Goal: Task Accomplishment & Management: Use online tool/utility

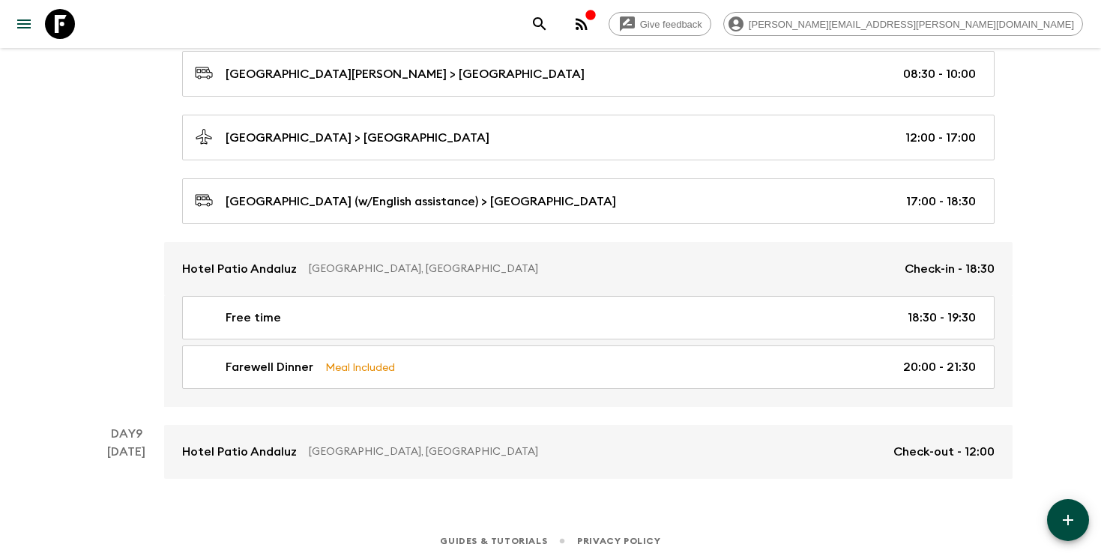
scroll to position [3942, 0]
click at [549, 25] on icon "search adventures" at bounding box center [540, 24] width 18 height 18
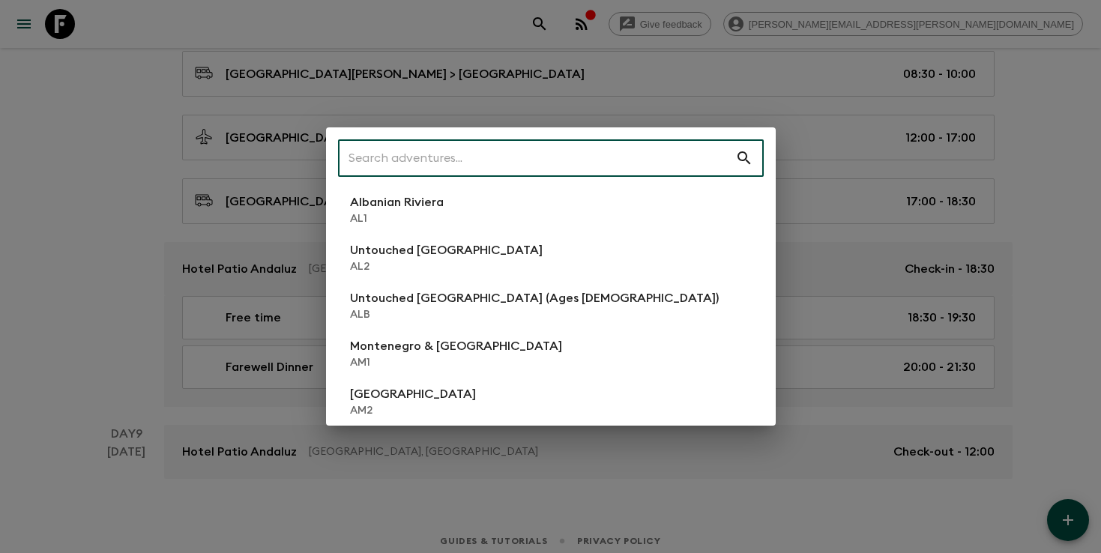
click at [558, 157] on input "text" at bounding box center [536, 158] width 397 height 42
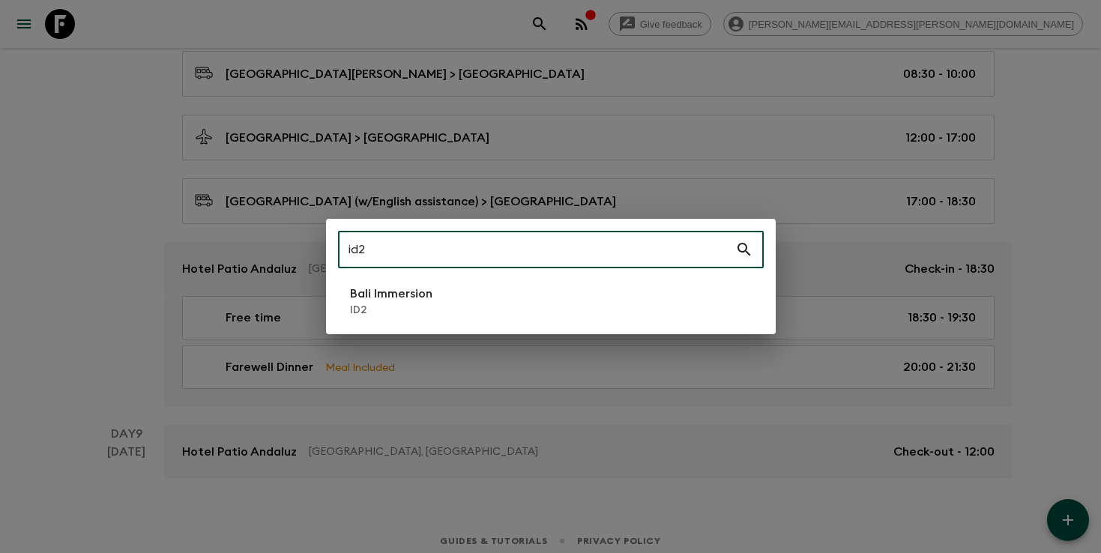
type input "id2"
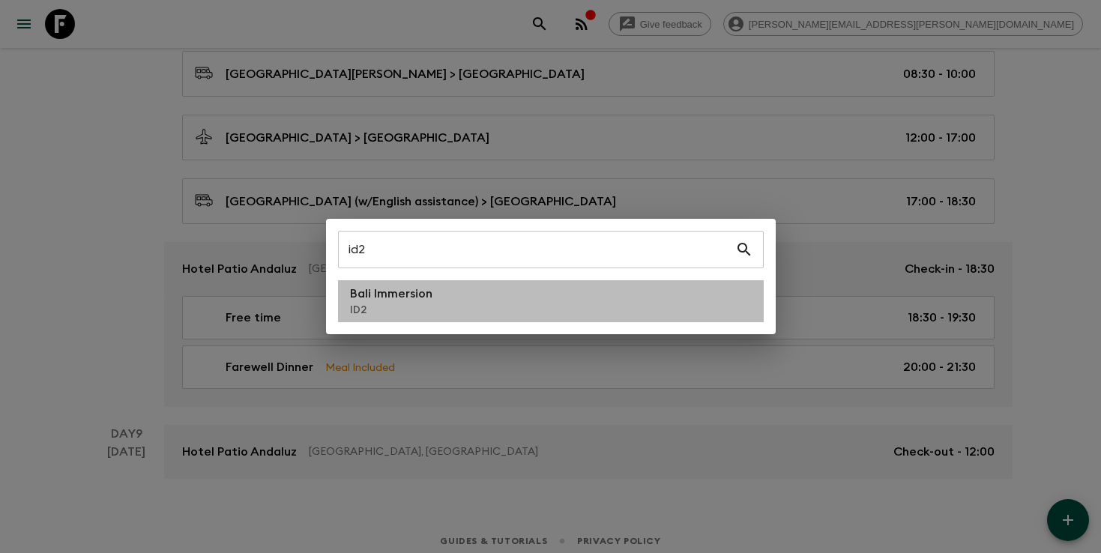
click at [494, 314] on li "Bali Immersion ID2" at bounding box center [551, 301] width 426 height 42
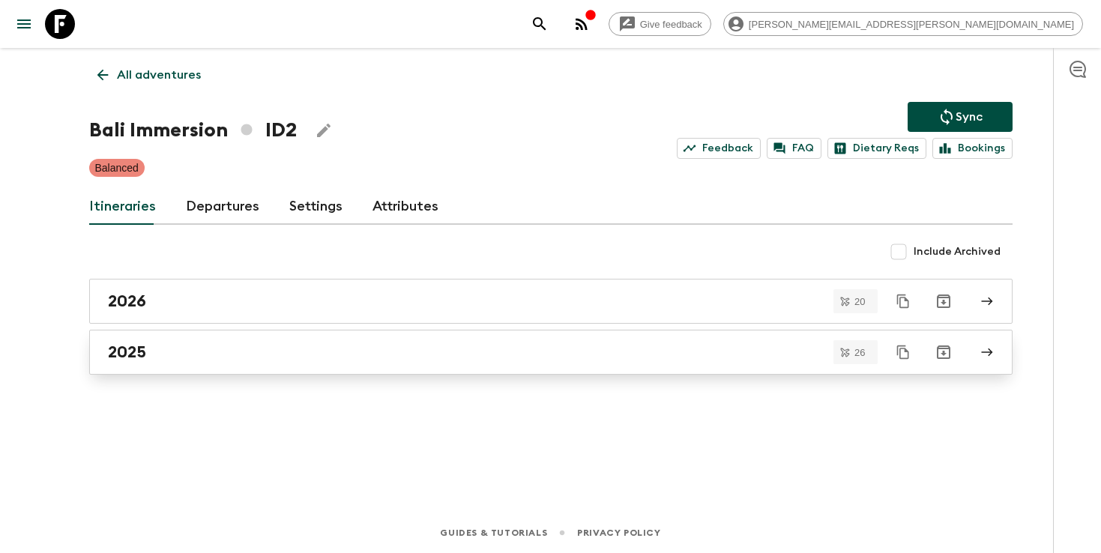
click at [462, 355] on div "2025" at bounding box center [537, 352] width 858 height 19
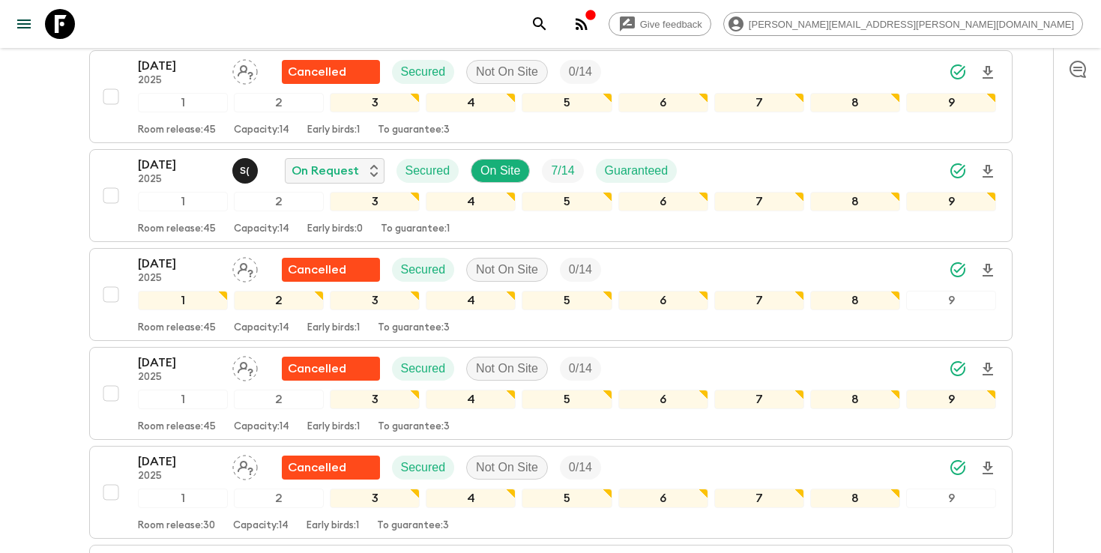
scroll to position [912, 0]
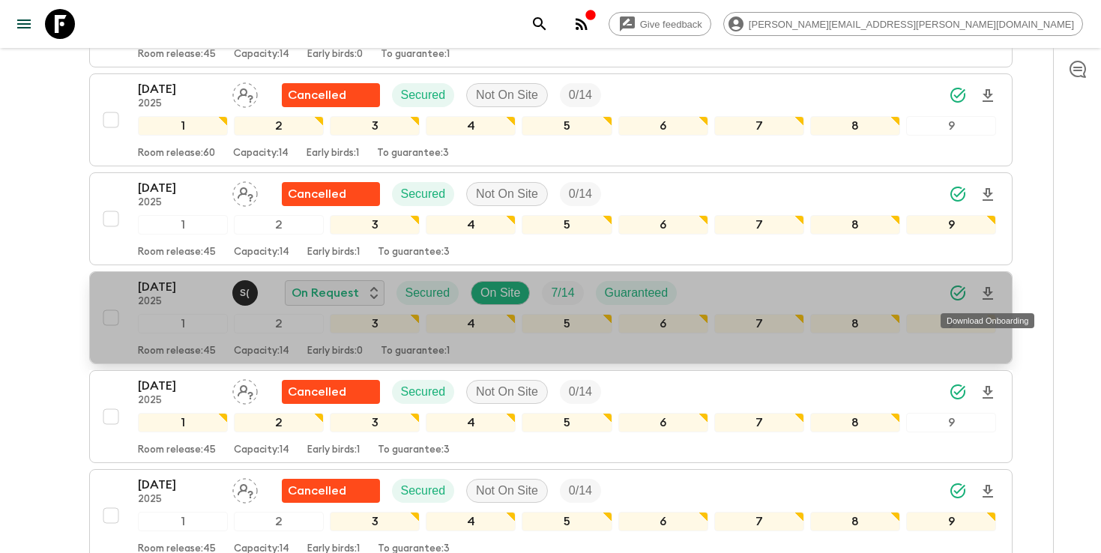
click at [987, 292] on icon "Download Onboarding" at bounding box center [988, 294] width 18 height 18
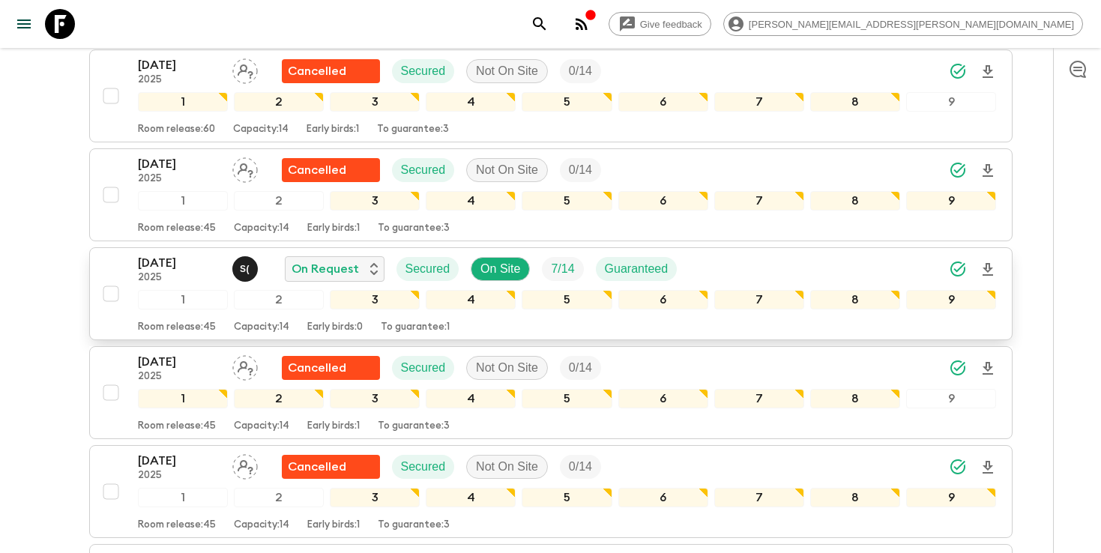
scroll to position [0, 0]
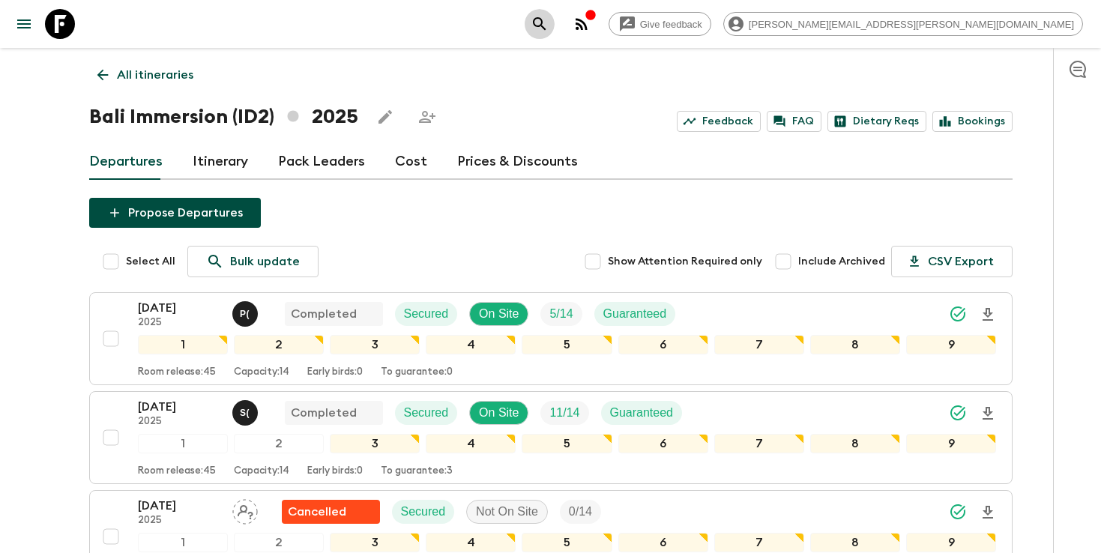
click at [549, 24] on icon "search adventures" at bounding box center [540, 24] width 18 height 18
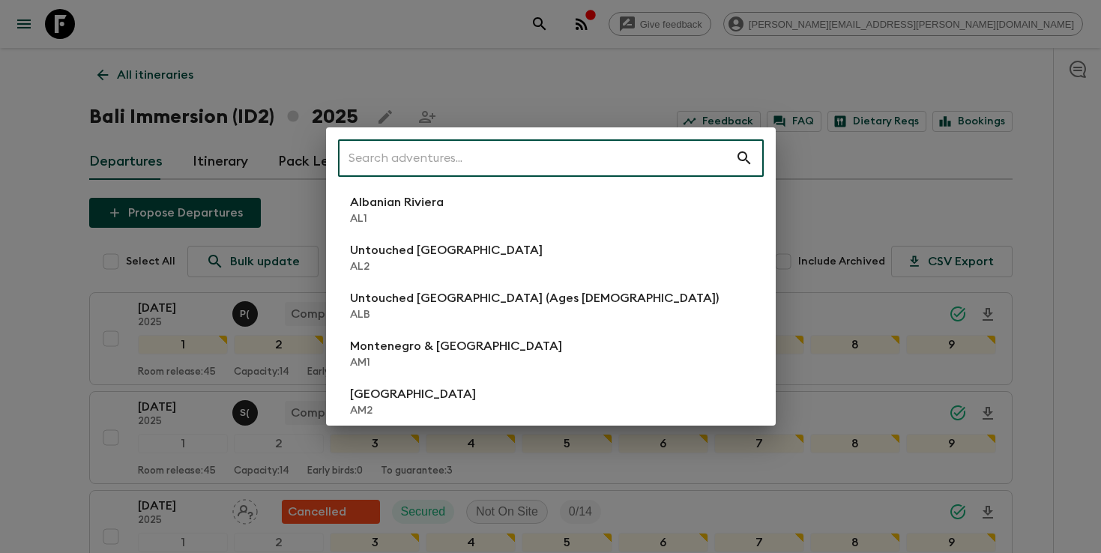
click at [614, 166] on input "text" at bounding box center [536, 158] width 397 height 42
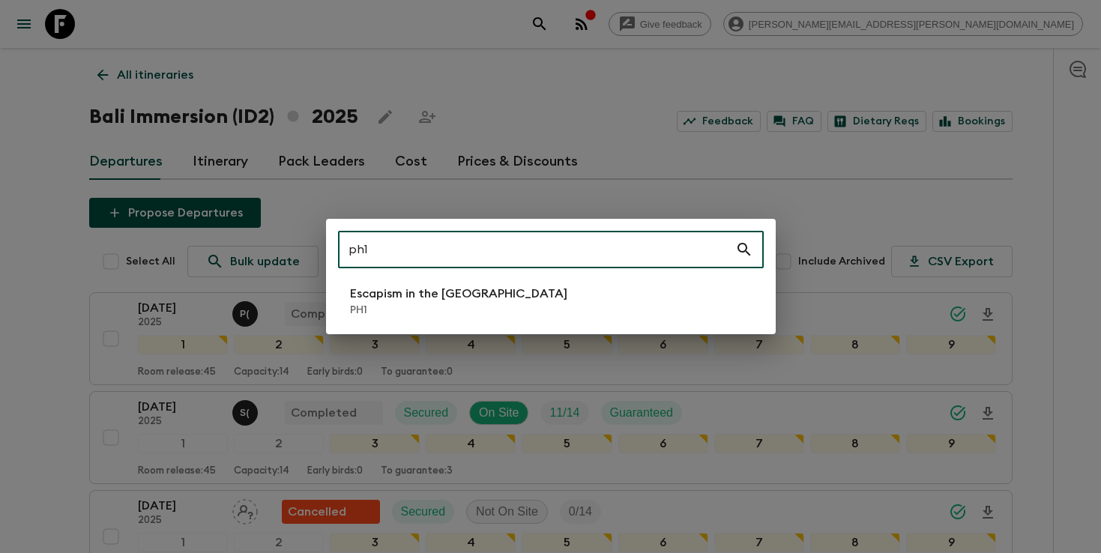
type input "ph1"
click at [551, 295] on li "Escapism in the [GEOGRAPHIC_DATA] PH1" at bounding box center [551, 301] width 426 height 42
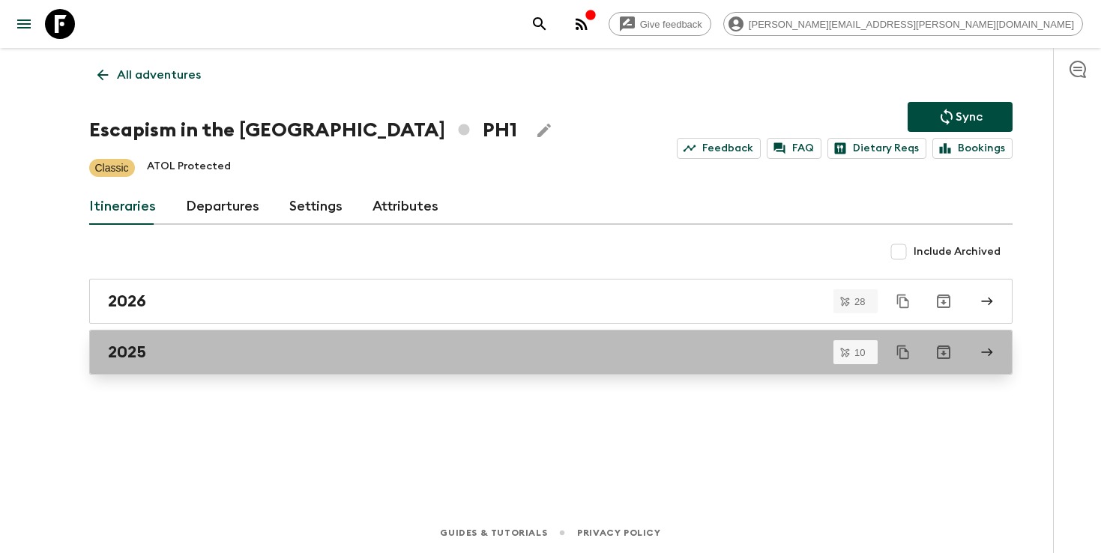
click at [433, 358] on div "2025" at bounding box center [537, 352] width 858 height 19
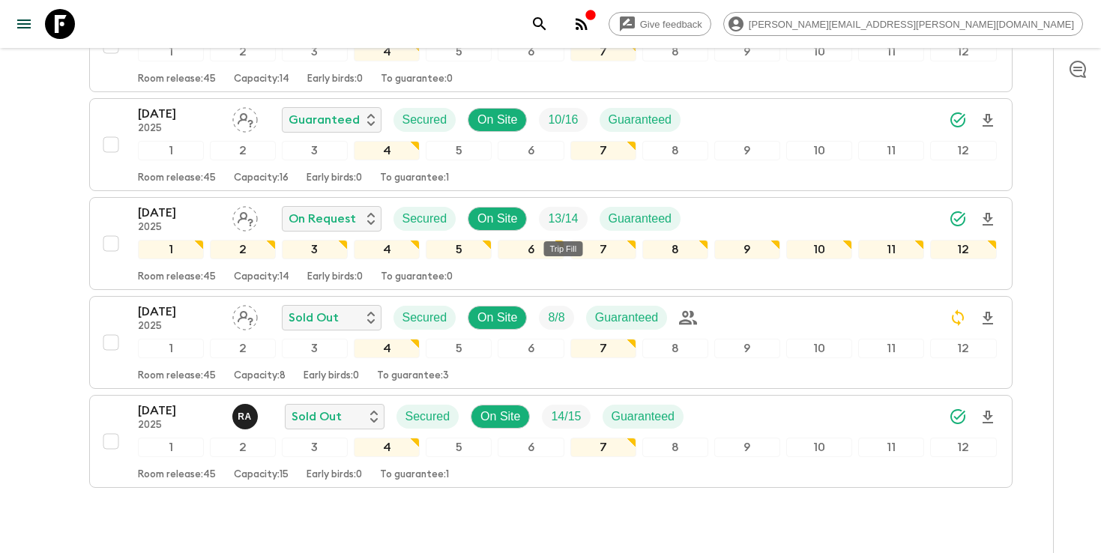
scroll to position [859, 0]
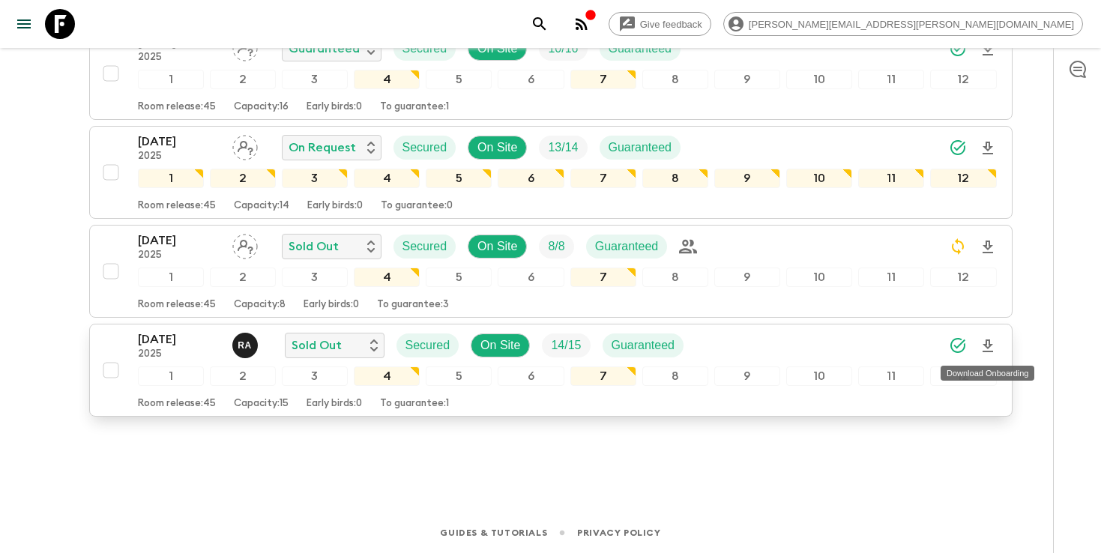
click at [991, 341] on icon "Download Onboarding" at bounding box center [988, 346] width 18 height 18
click at [771, 349] on div "[DATE] 2025 R A Sold Out Secured On Site 14 / 15 Guaranteed" at bounding box center [567, 346] width 859 height 30
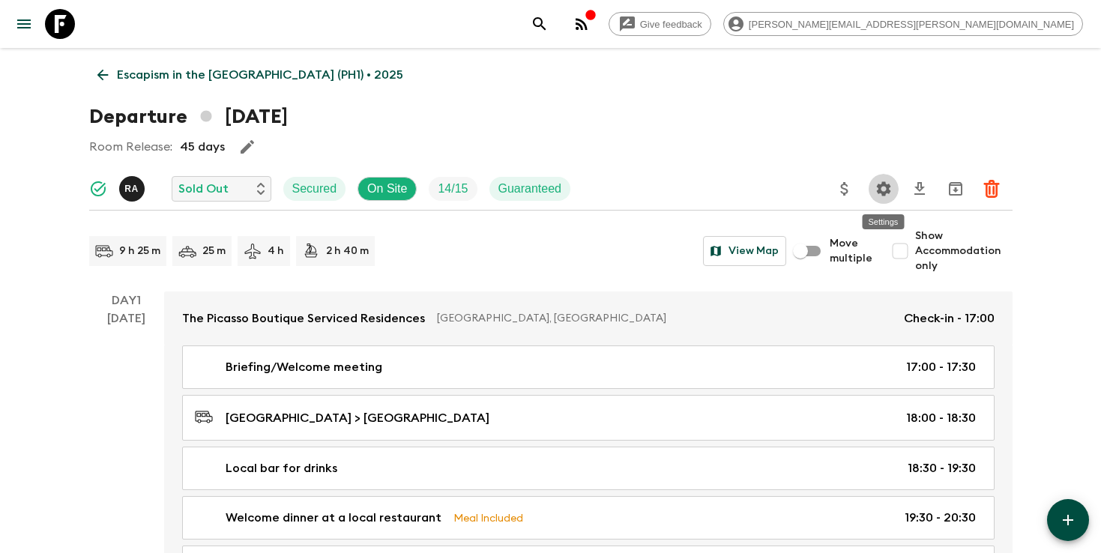
click at [886, 190] on icon "Settings" at bounding box center [883, 188] width 14 height 14
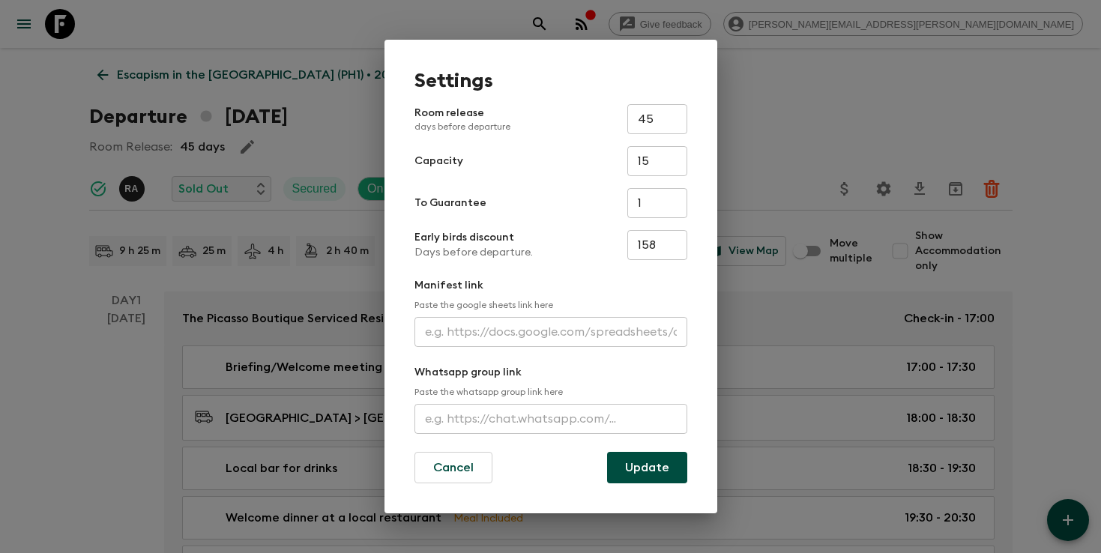
click at [500, 329] on input "text" at bounding box center [551, 332] width 273 height 30
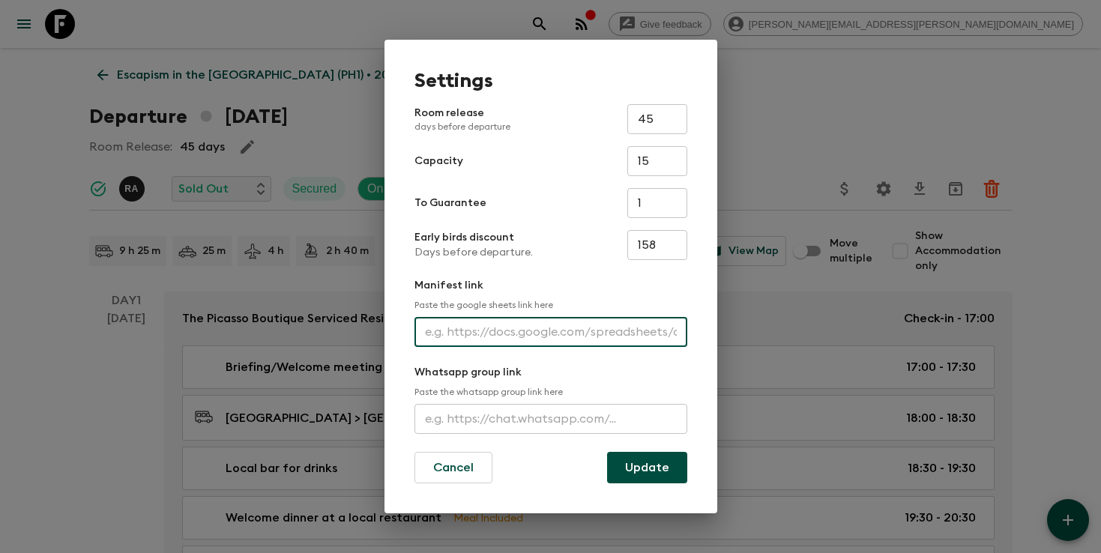
paste input "[URL][DOMAIN_NAME]"
type input "[URL][DOMAIN_NAME]"
click at [645, 471] on button "Update" at bounding box center [647, 467] width 80 height 31
